Goal: Transaction & Acquisition: Purchase product/service

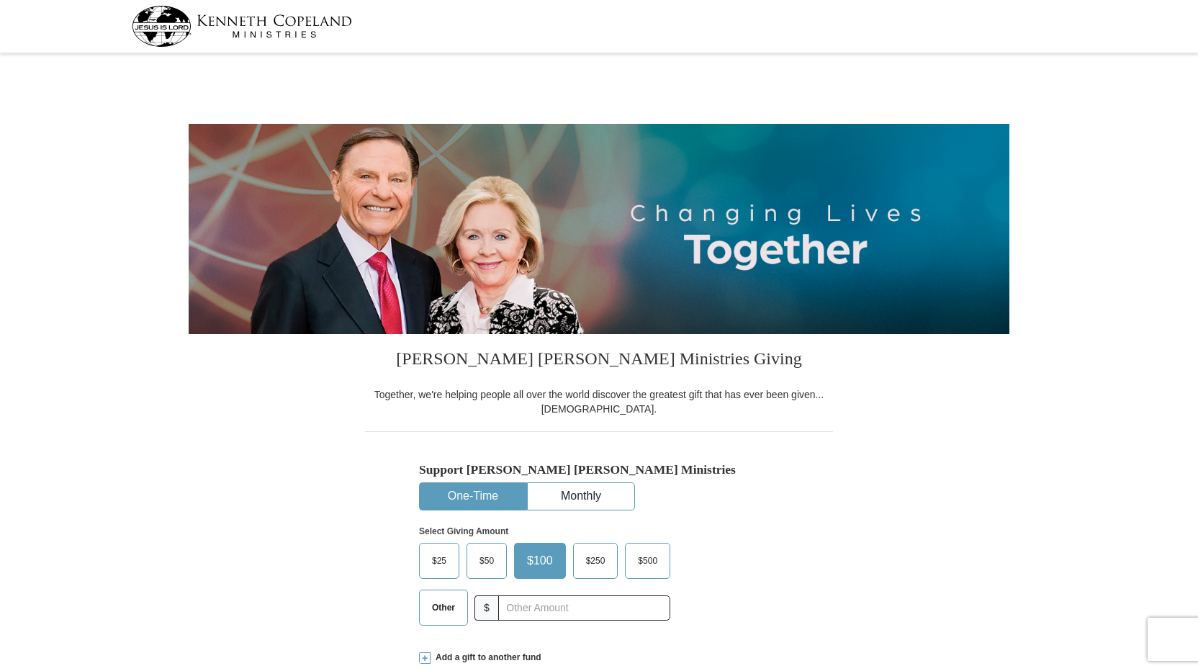
select select "SD"
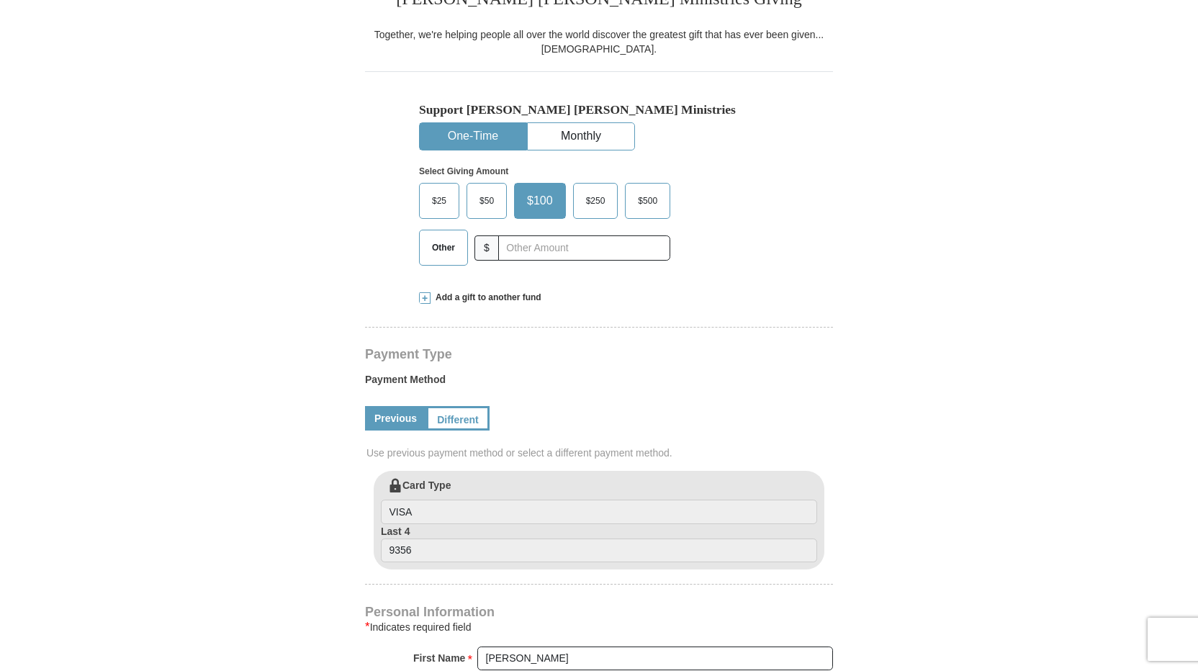
click at [421, 297] on span at bounding box center [425, 298] width 12 height 12
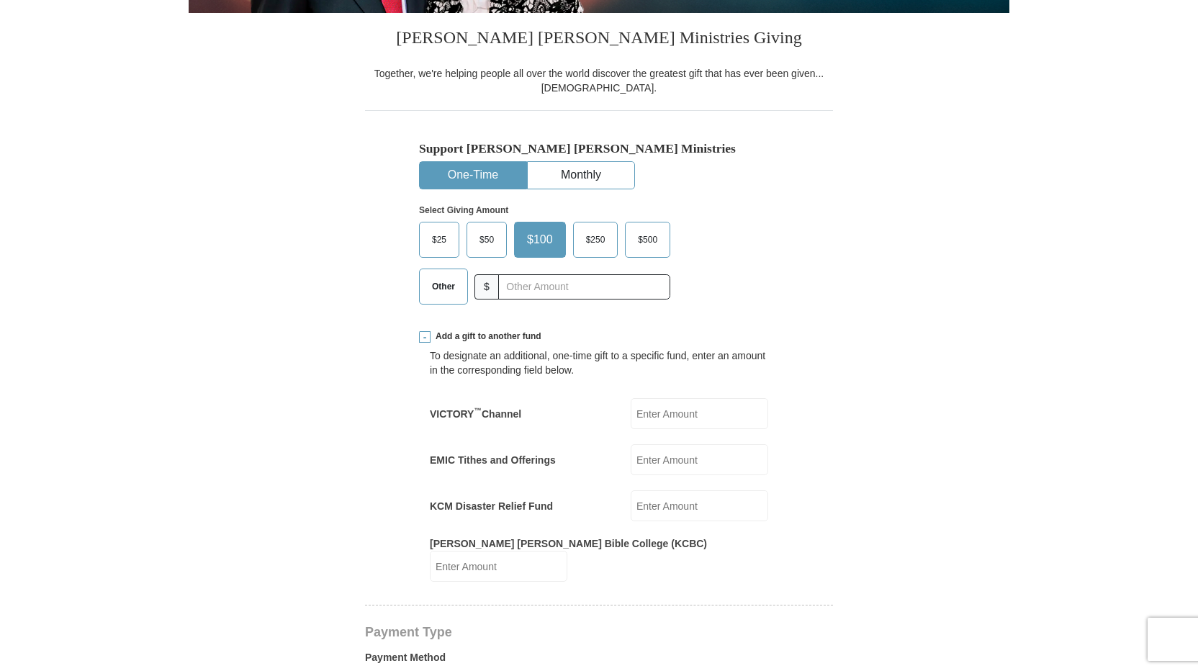
scroll to position [288, 0]
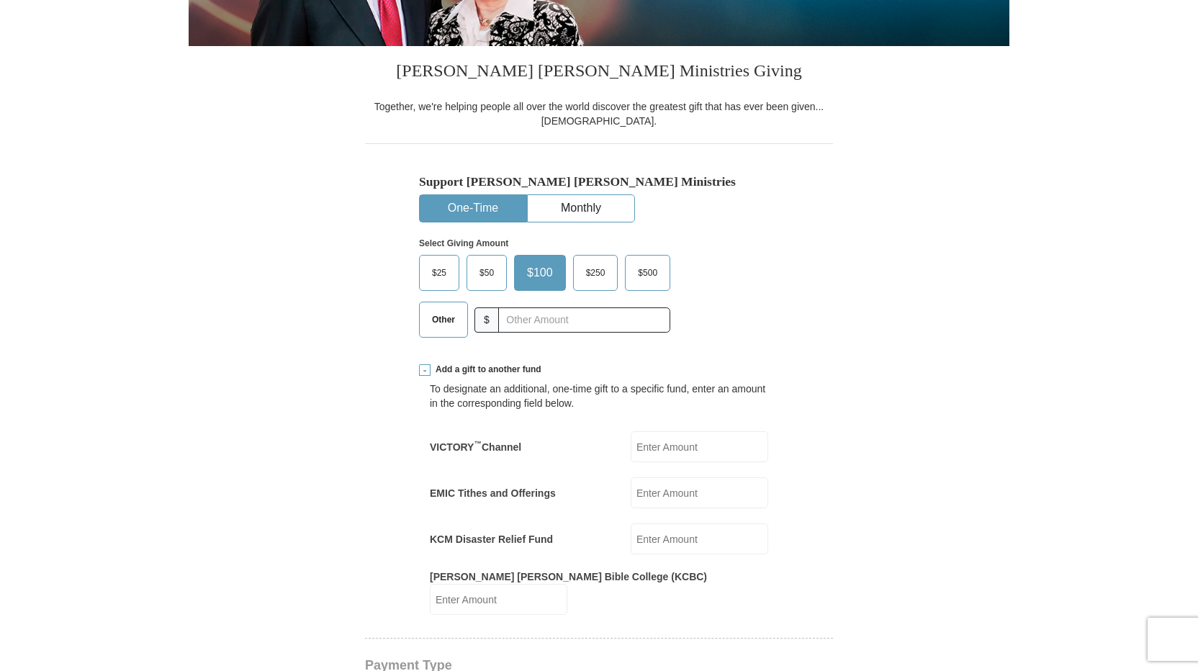
drag, startPoint x: 443, startPoint y: 319, endPoint x: 458, endPoint y: 316, distance: 15.4
click at [450, 318] on span "Other" at bounding box center [443, 320] width 37 height 22
click at [431, 318] on span "Other" at bounding box center [443, 320] width 37 height 22
click at [0, 0] on input "Other" at bounding box center [0, 0] width 0 height 0
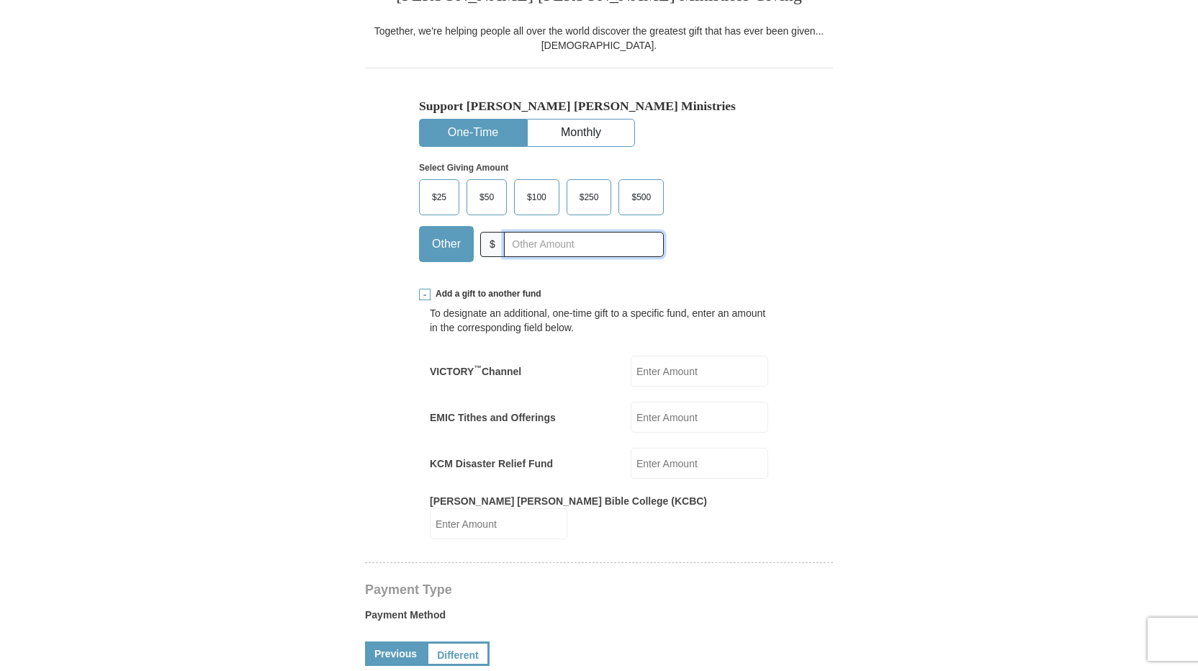
scroll to position [360, 0]
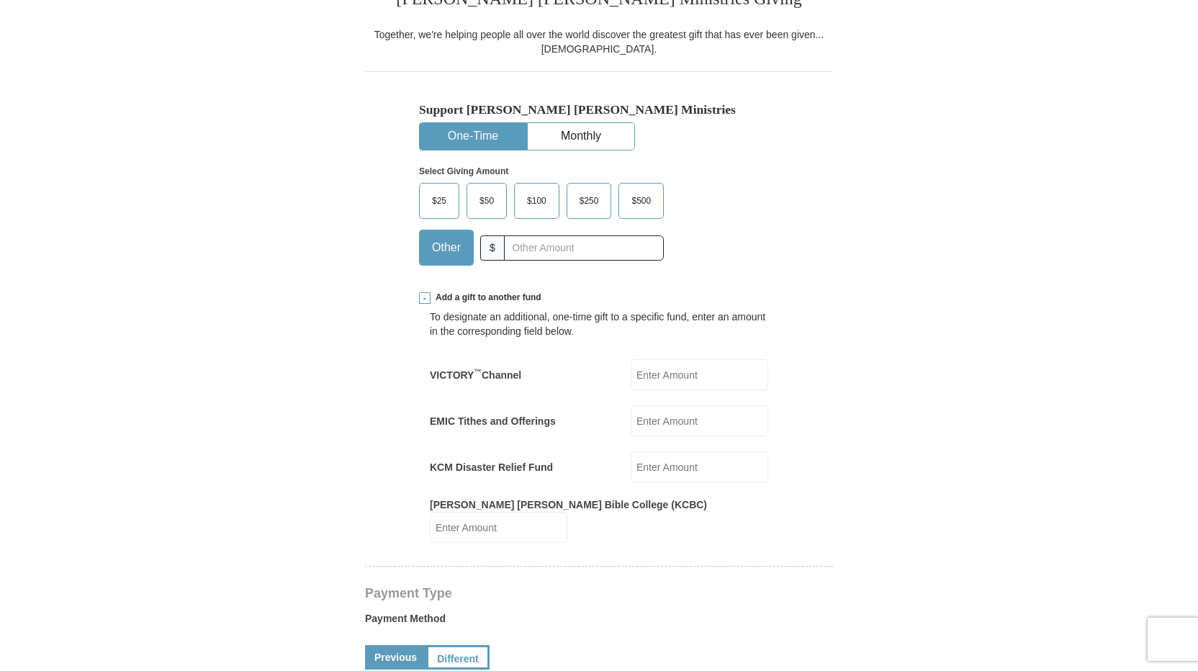
click at [653, 420] on input "EMIC Tithes and Offerings" at bounding box center [700, 420] width 138 height 31
click at [668, 420] on input "EMIC Tithes and Offerings" at bounding box center [700, 420] width 138 height 31
type input "200.00"
click at [844, 357] on form "[PERSON_NAME] [PERSON_NAME] Ministries Giving Together, we're helping people al…" at bounding box center [599, 604] width 821 height 1813
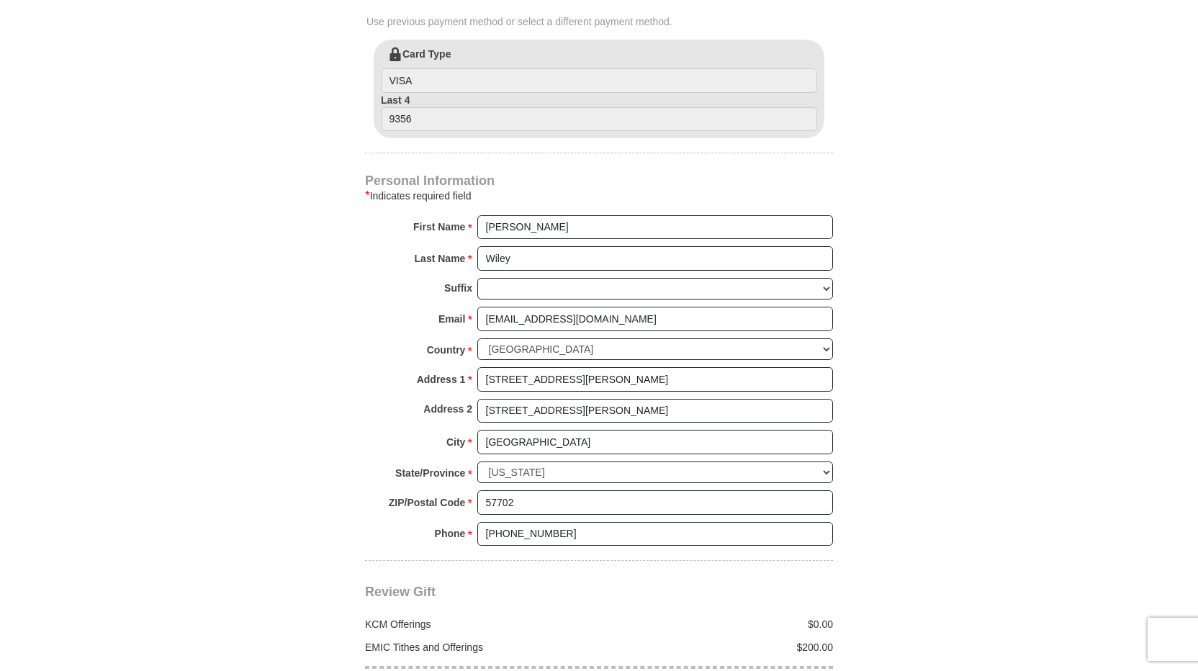
scroll to position [1080, 0]
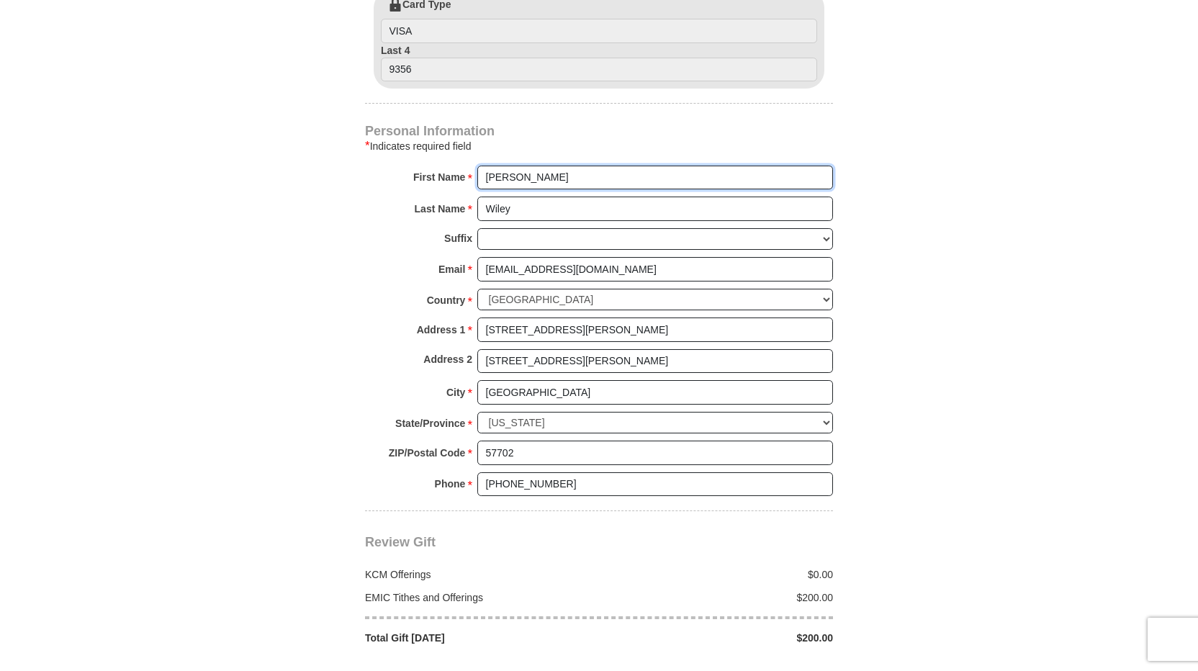
click at [485, 166] on input "[PERSON_NAME]" at bounding box center [655, 178] width 356 height 24
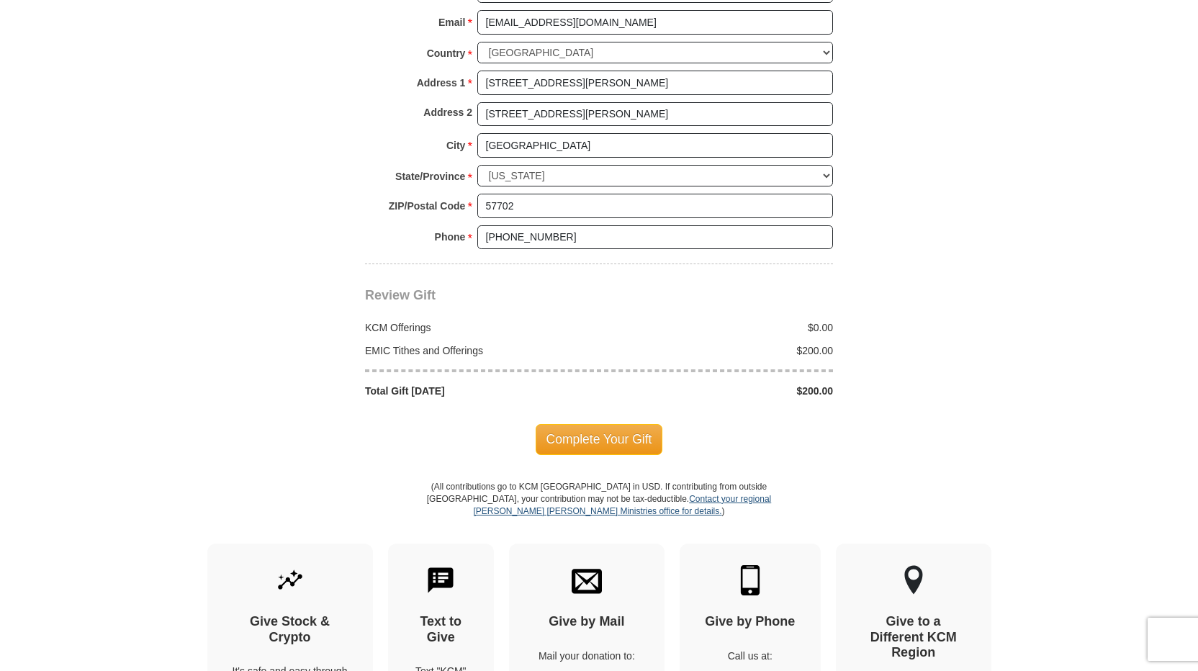
scroll to position [1368, 0]
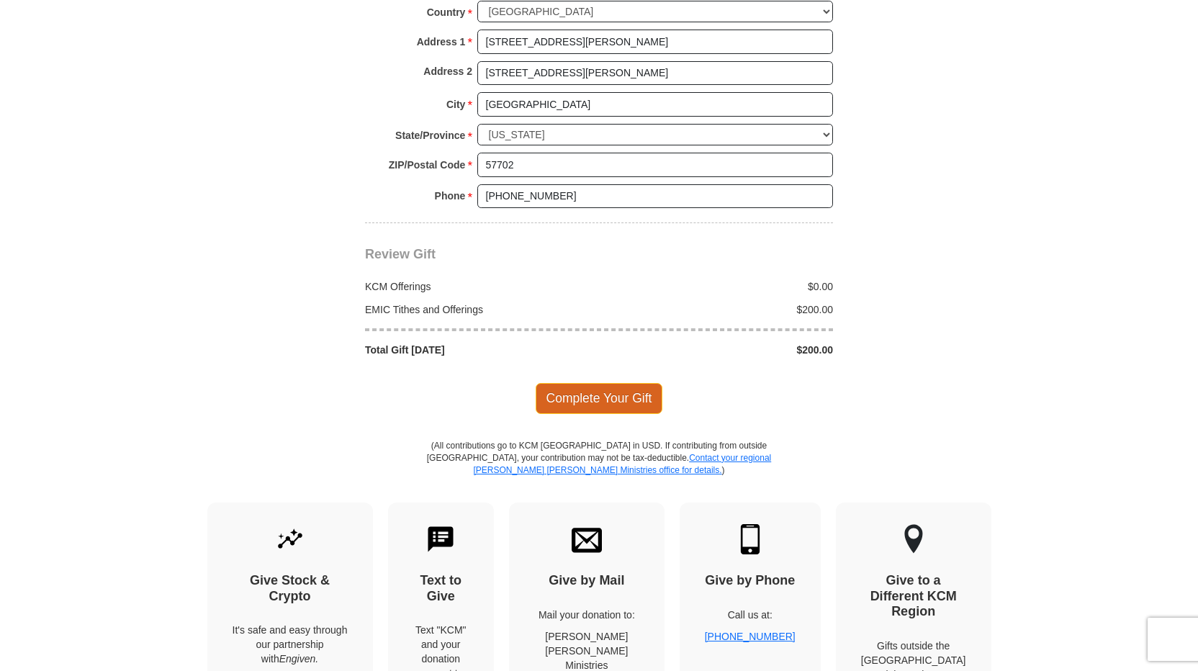
type input "[PERSON_NAME] and [PERSON_NAME]"
click at [600, 384] on span "Complete Your Gift" at bounding box center [599, 398] width 127 height 30
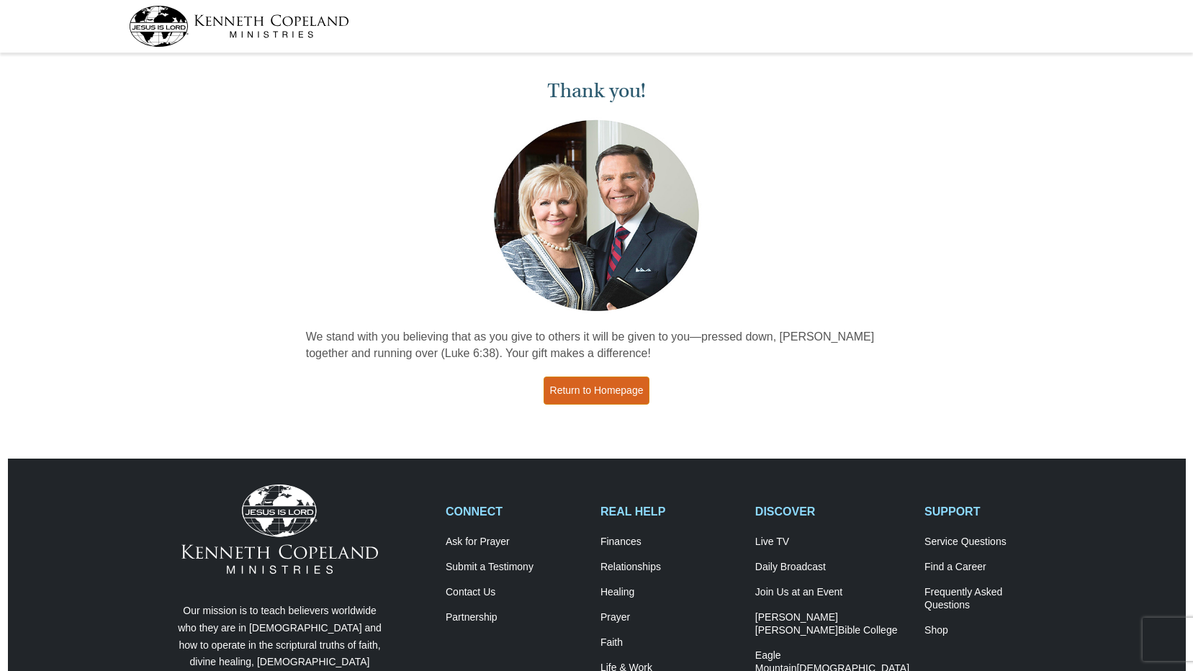
click at [605, 390] on link "Return to Homepage" at bounding box center [597, 391] width 107 height 28
